Goal: Task Accomplishment & Management: Manage account settings

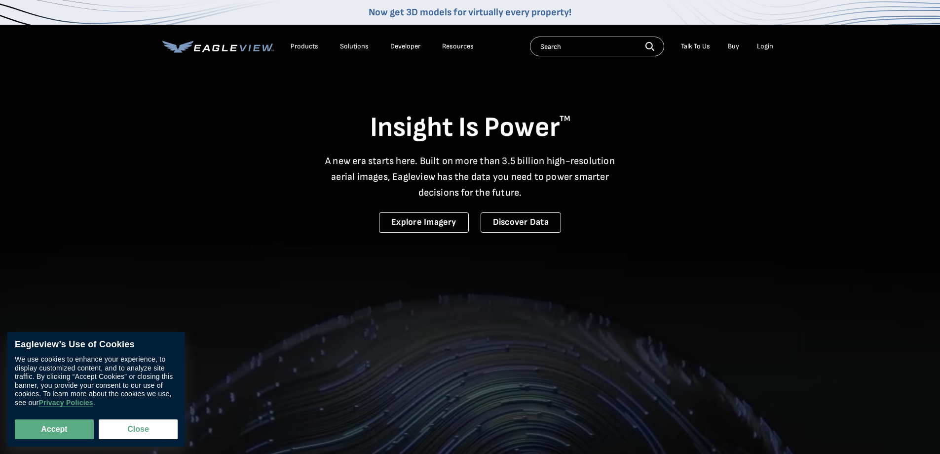
click at [763, 43] on div "Login" at bounding box center [765, 46] width 16 height 9
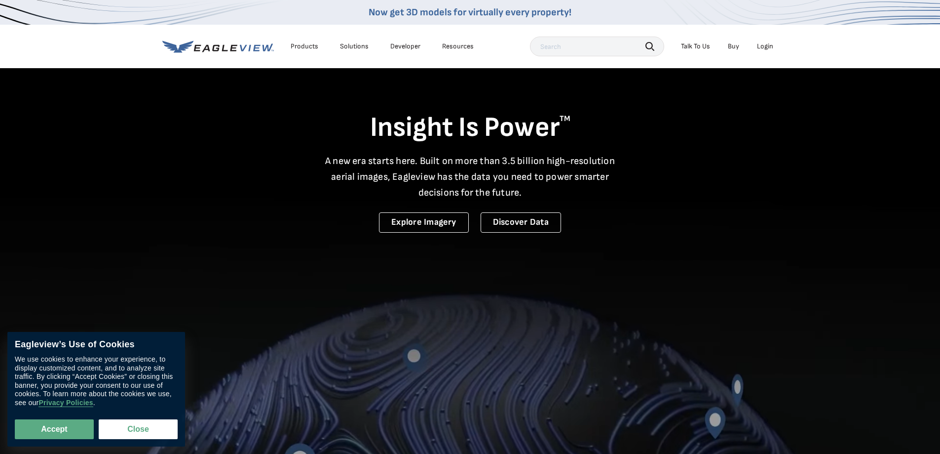
click at [759, 49] on div "Login" at bounding box center [765, 46] width 16 height 9
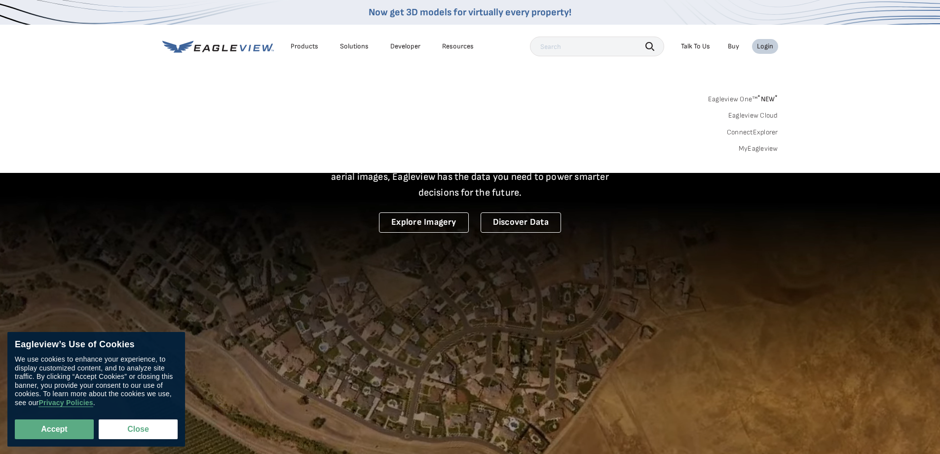
click at [761, 45] on div "Login" at bounding box center [765, 46] width 16 height 9
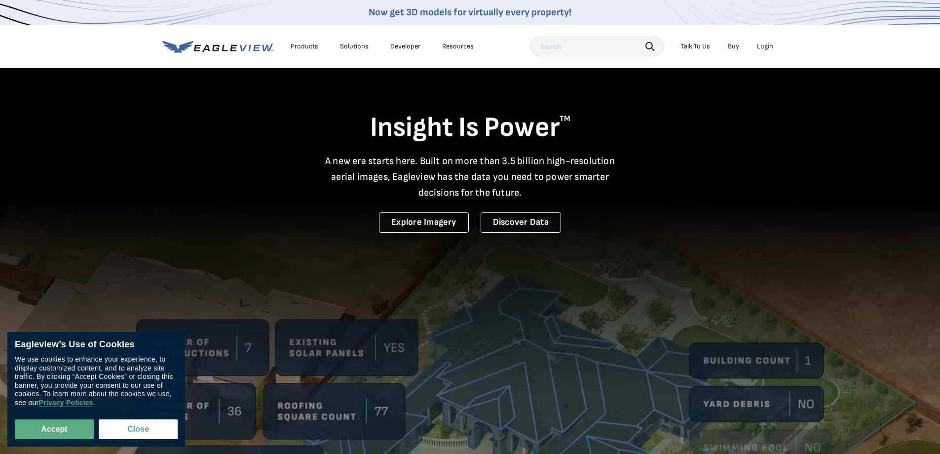
click at [761, 45] on div "Login" at bounding box center [765, 46] width 16 height 9
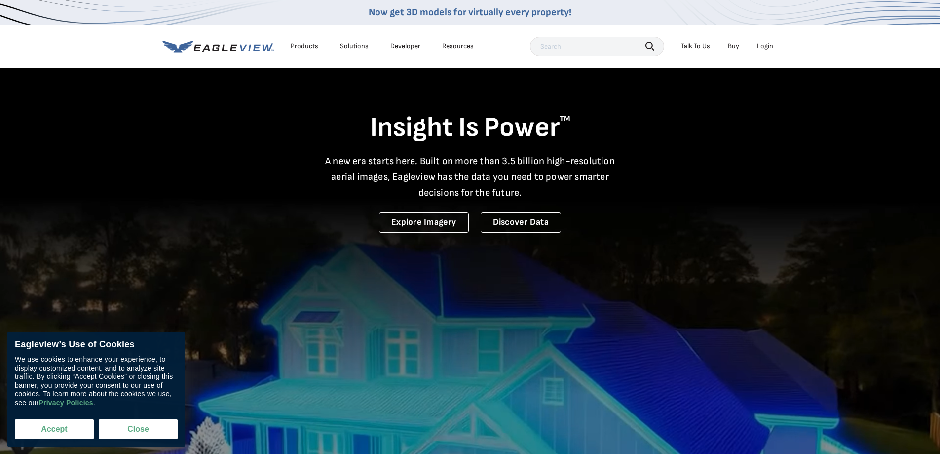
click at [77, 433] on button "Accept" at bounding box center [54, 429] width 79 height 20
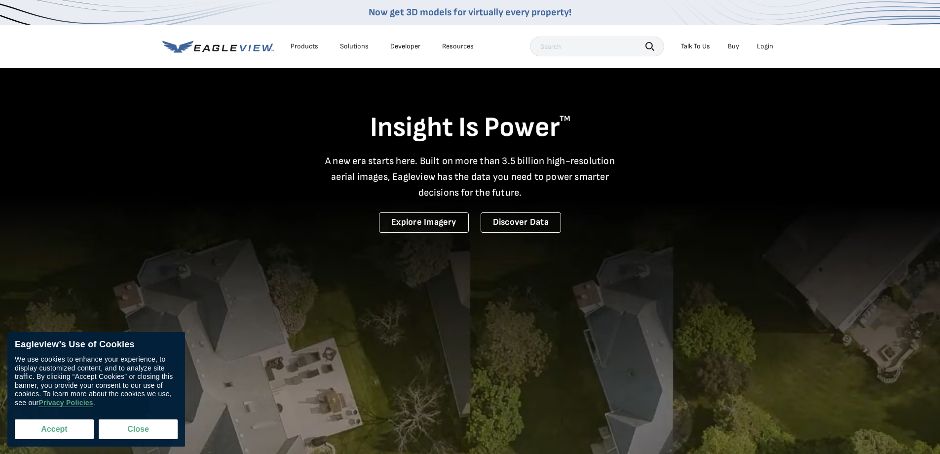
checkbox input "true"
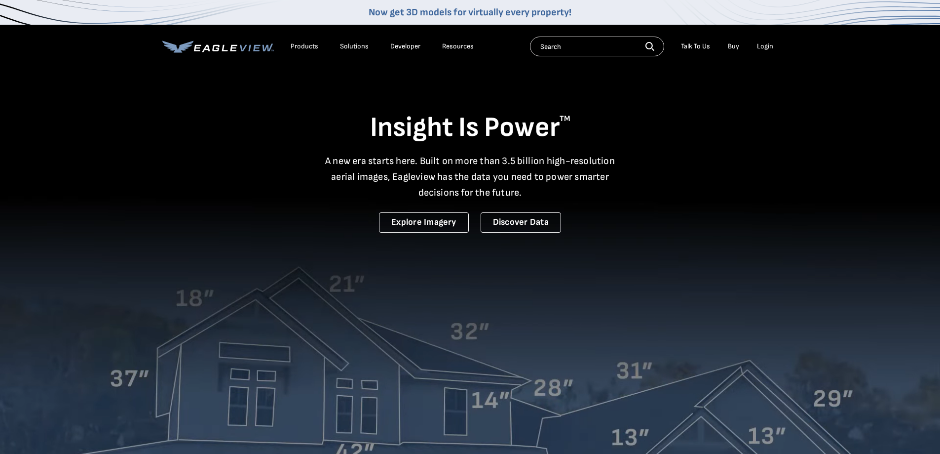
click at [768, 45] on div "Login" at bounding box center [765, 46] width 16 height 9
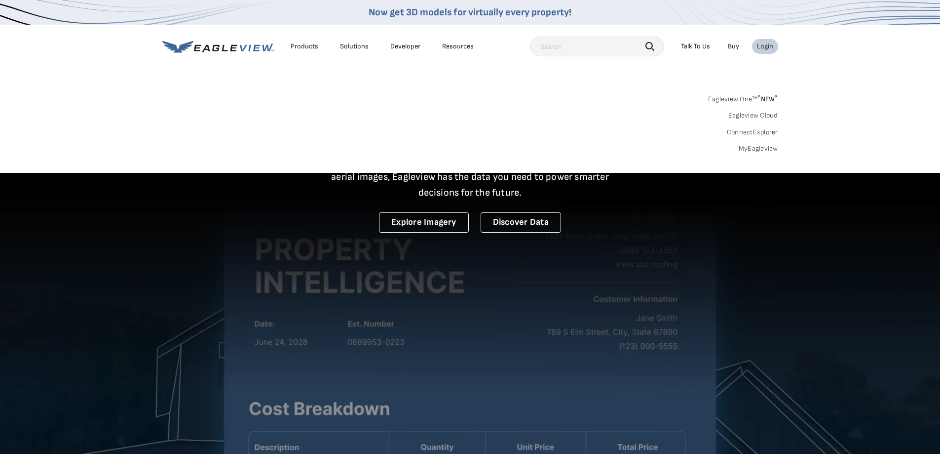
click at [759, 151] on link "MyEagleview" at bounding box center [758, 148] width 39 height 9
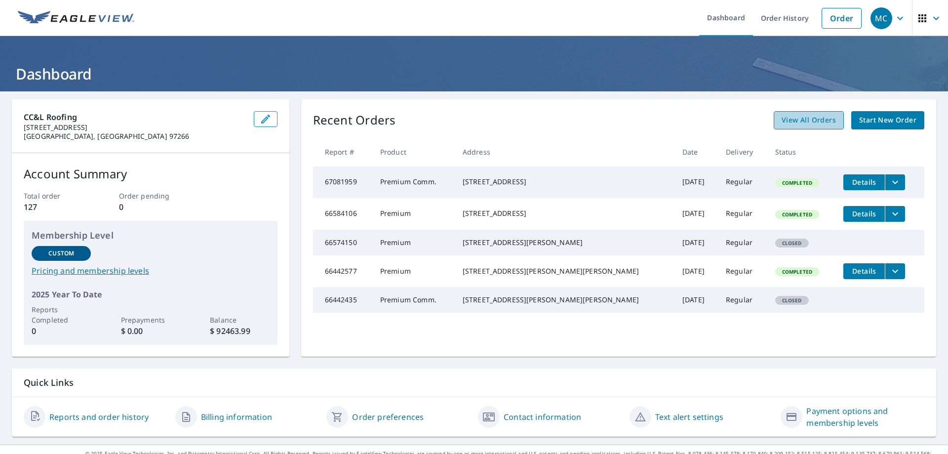
click at [800, 122] on span "View All Orders" at bounding box center [808, 120] width 54 height 12
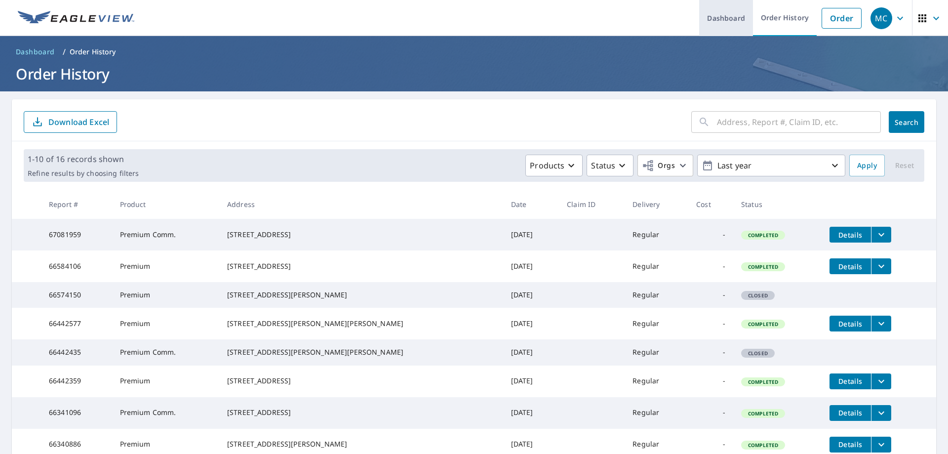
click at [721, 20] on link "Dashboard" at bounding box center [726, 18] width 54 height 36
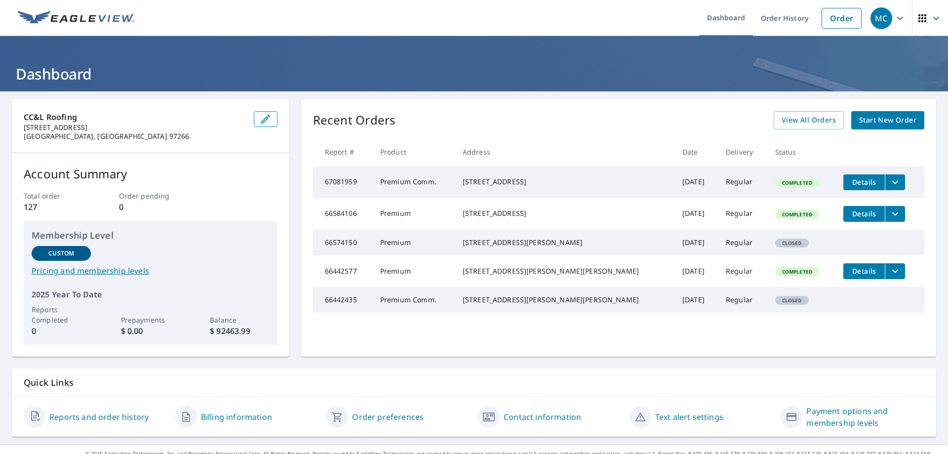
click at [228, 333] on p "$ 92463.99" at bounding box center [239, 331] width 59 height 12
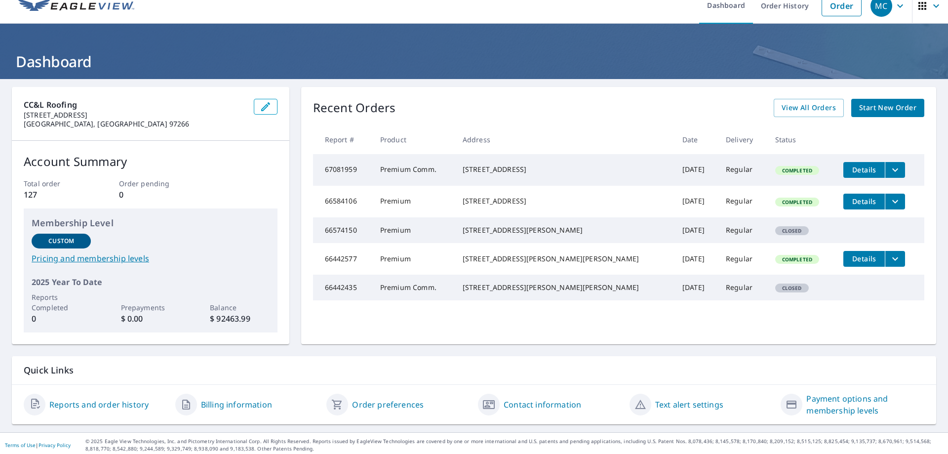
scroll to position [16, 0]
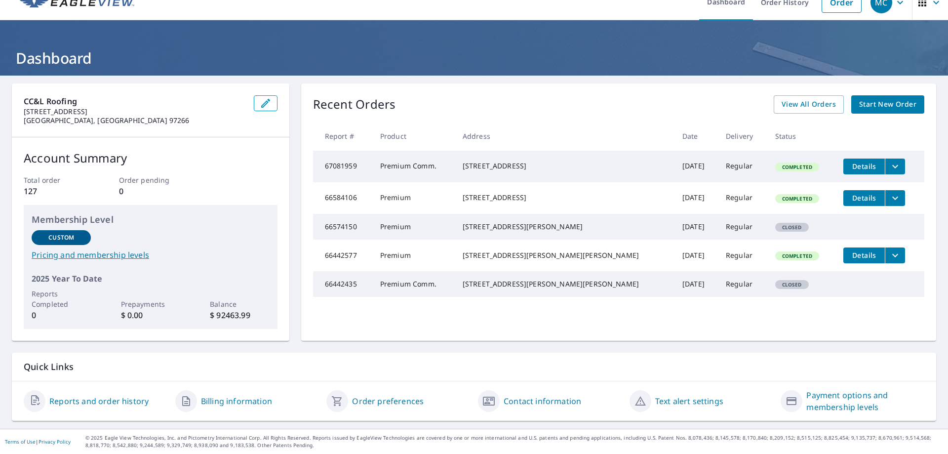
click at [211, 402] on link "Billing information" at bounding box center [236, 401] width 71 height 12
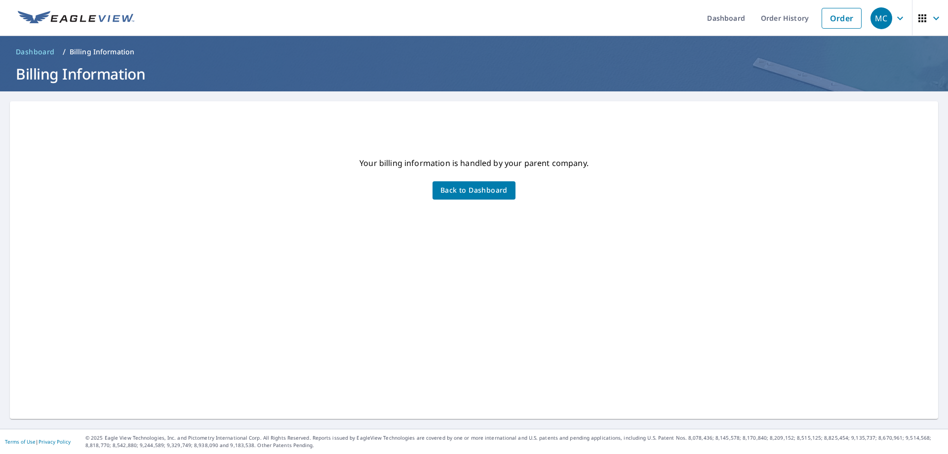
click at [444, 193] on span "Back to Dashboard" at bounding box center [473, 190] width 67 height 12
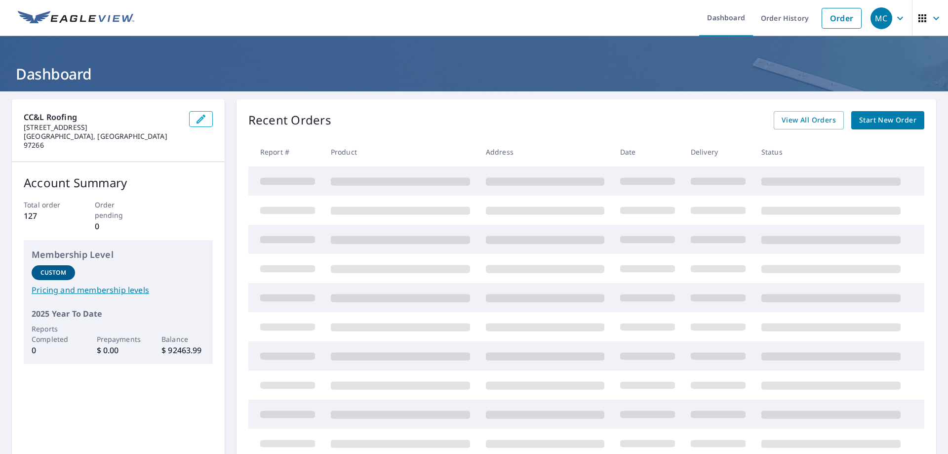
click at [894, 17] on icon "button" at bounding box center [900, 18] width 12 height 12
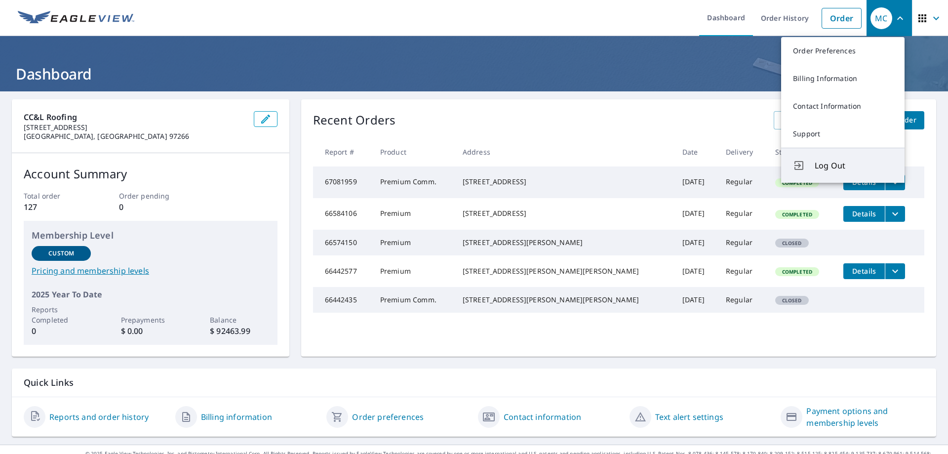
click at [816, 163] on span "Log Out" at bounding box center [854, 165] width 78 height 12
